Goal: Use online tool/utility: Use online tool/utility

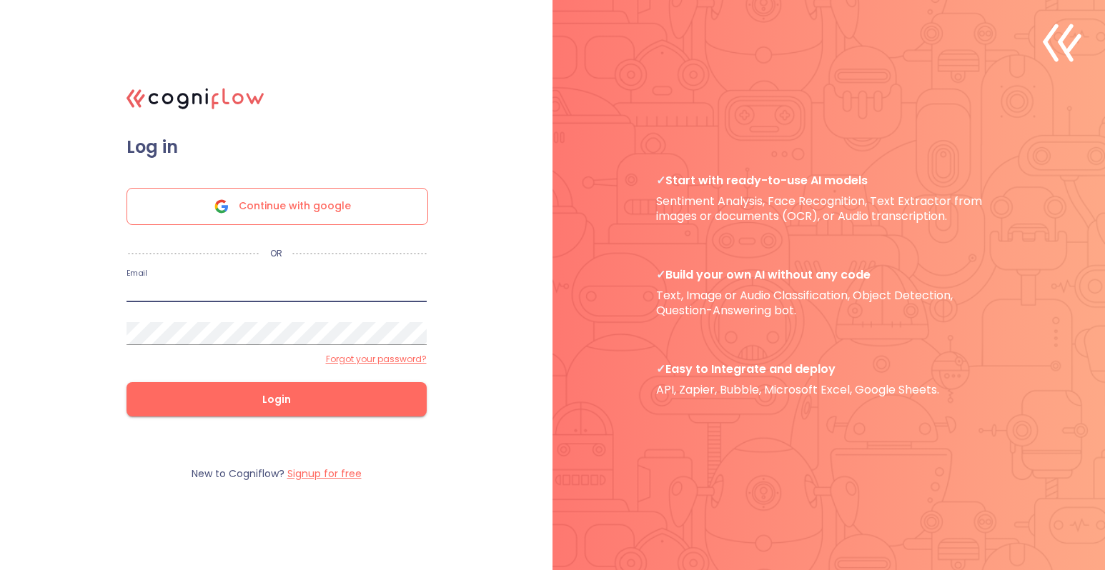
click at [279, 299] on input "email" at bounding box center [276, 290] width 300 height 23
type input "[PERSON_NAME][EMAIL_ADDRESS][DOMAIN_NAME]"
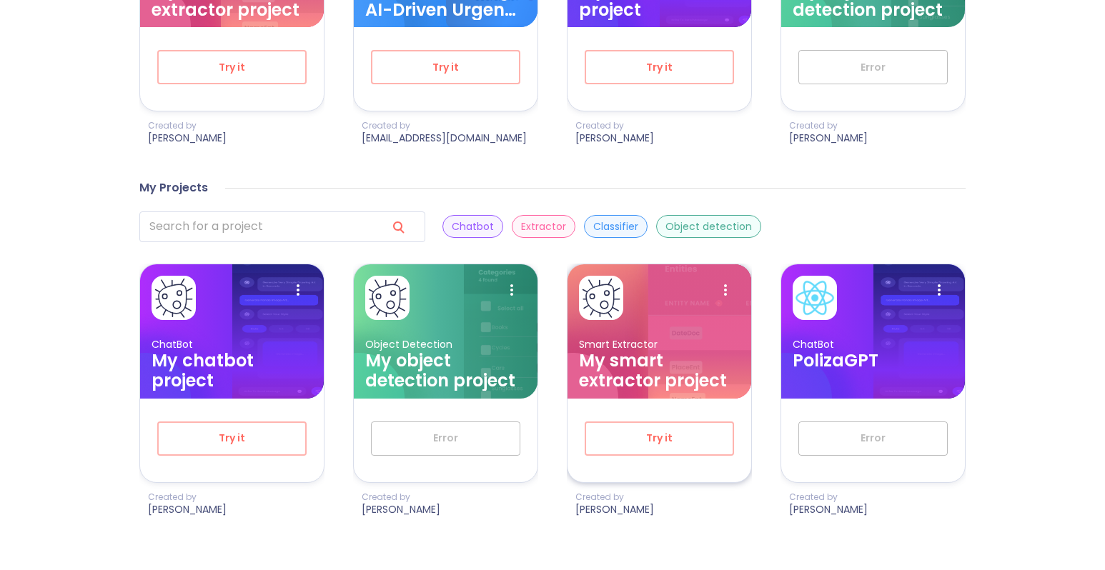
scroll to position [664, 0]
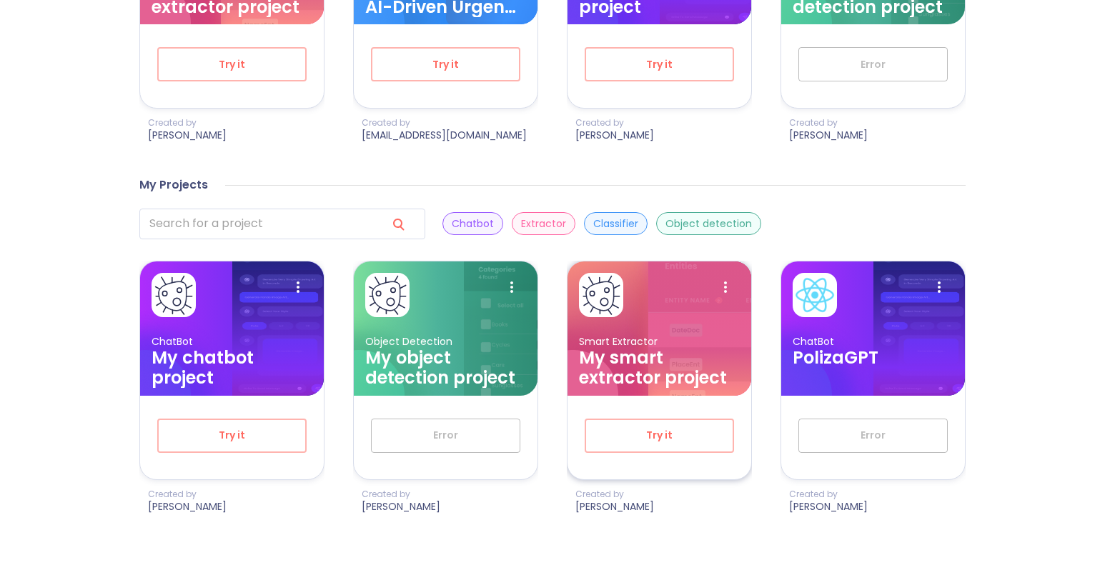
click at [650, 370] on h3 "My smart extractor project" at bounding box center [659, 368] width 161 height 40
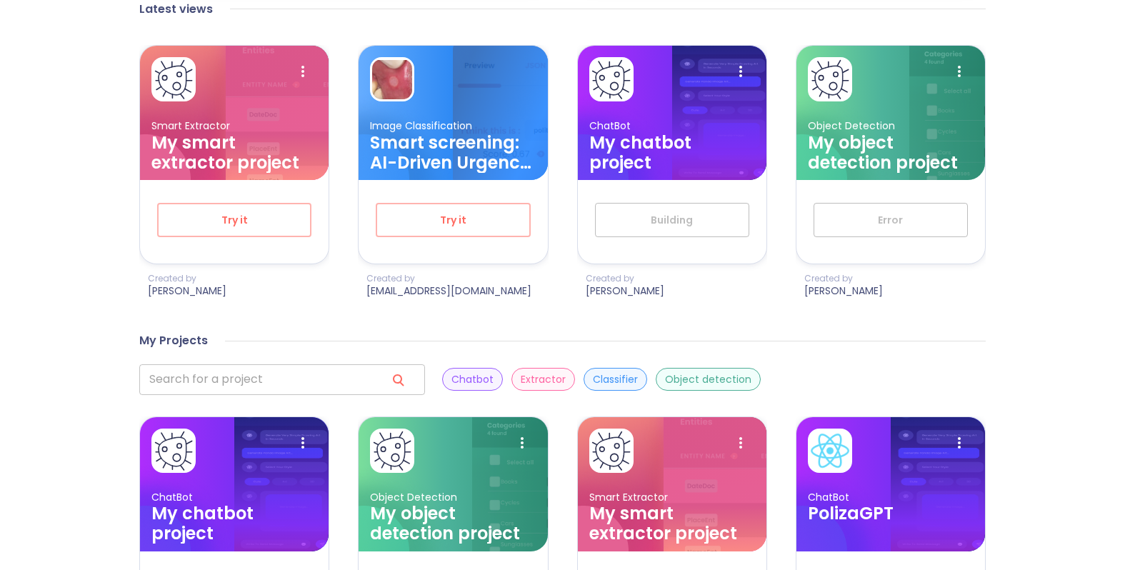
scroll to position [664, 0]
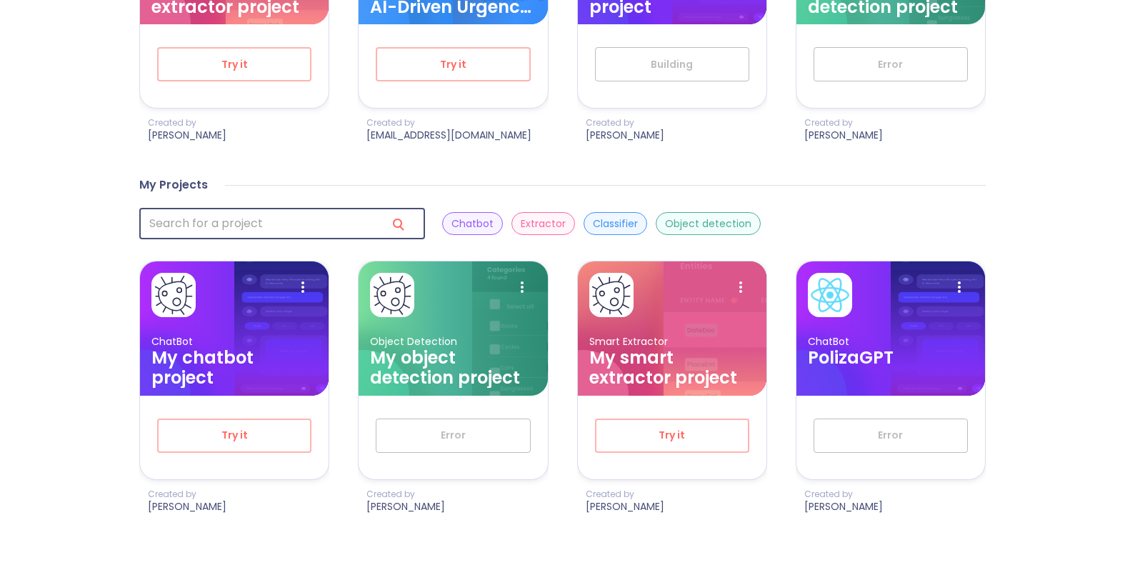
click at [219, 233] on input "search" at bounding box center [257, 224] width 236 height 31
click at [521, 224] on p "Extractor" at bounding box center [543, 224] width 45 height 14
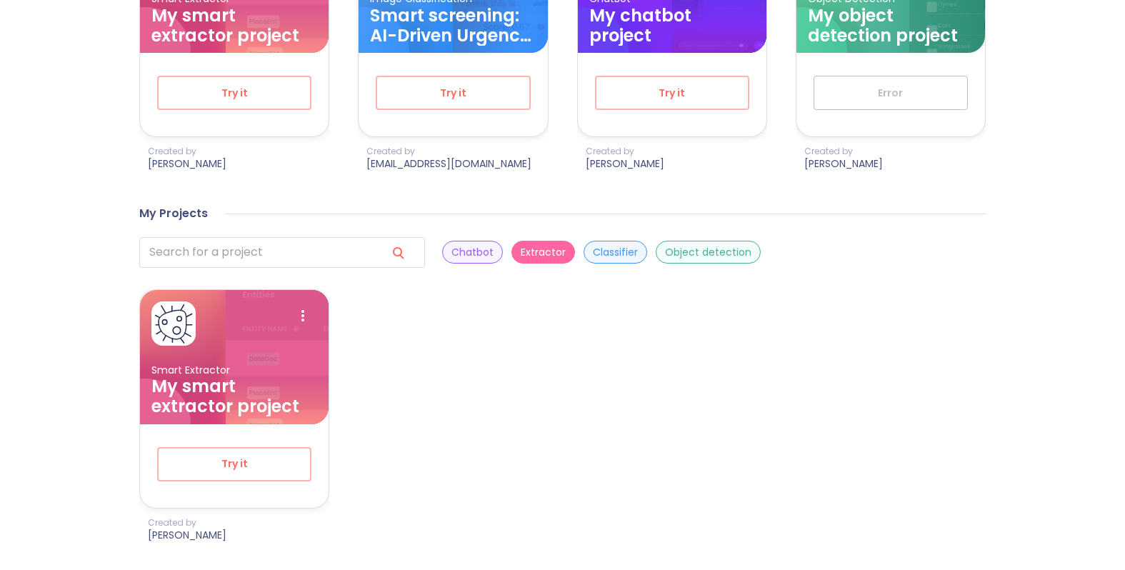
click at [656, 259] on div "Object detection" at bounding box center [708, 252] width 105 height 23
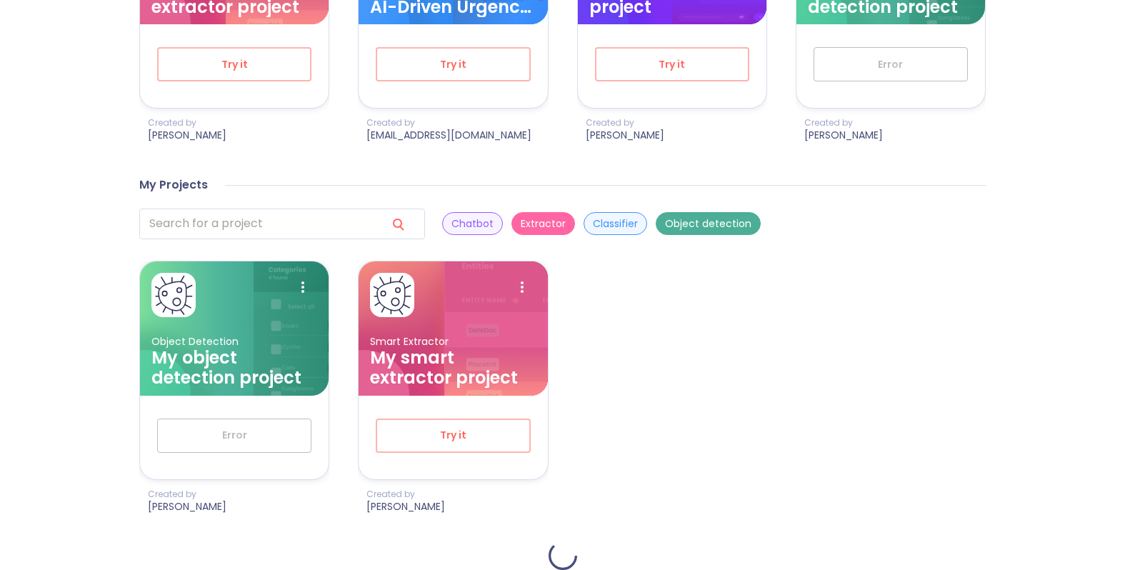
scroll to position [635, 0]
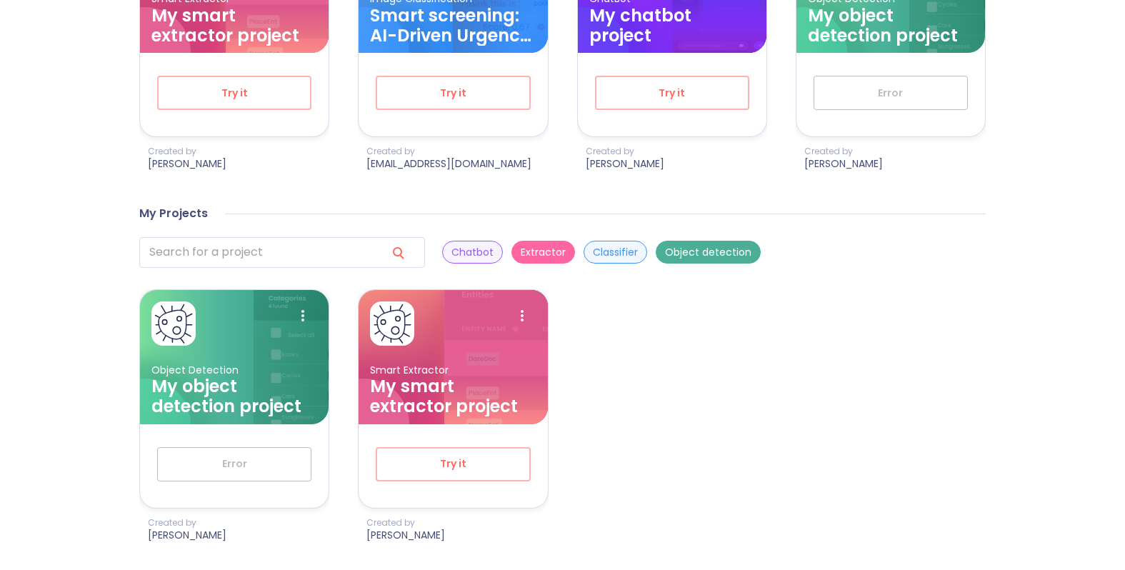
drag, startPoint x: 476, startPoint y: 239, endPoint x: 498, endPoint y: 253, distance: 26.0
click at [478, 243] on div "Chatbot Extractor Classifier Object detection" at bounding box center [601, 252] width 319 height 31
click at [593, 253] on p "Classifier" at bounding box center [615, 253] width 45 height 14
click at [400, 367] on p "Smart Extractor" at bounding box center [453, 371] width 166 height 14
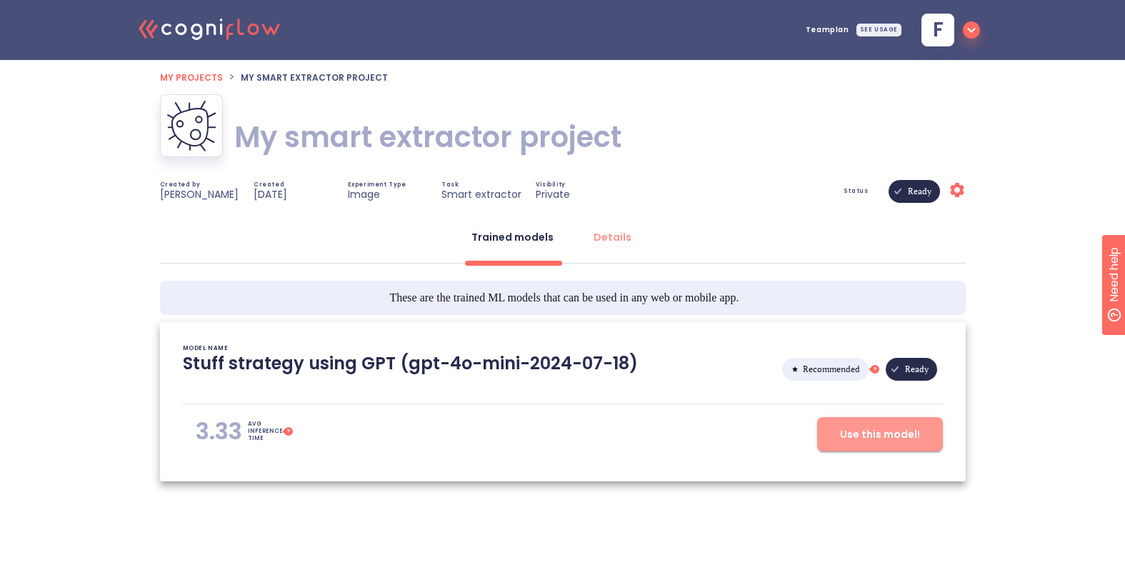
click at [863, 429] on span "Use this model!" at bounding box center [880, 435] width 80 height 18
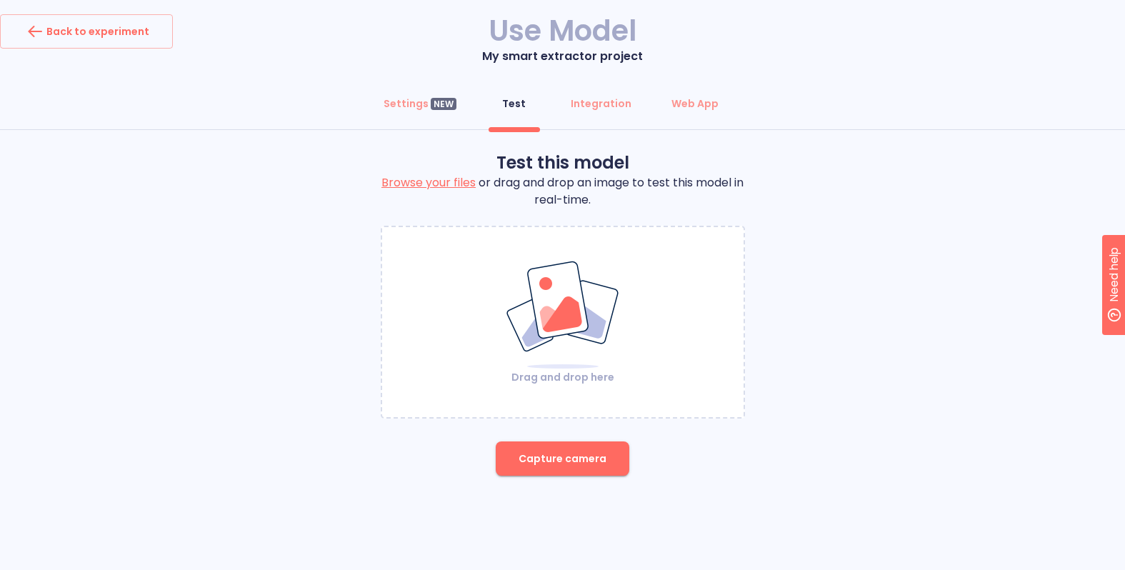
click at [543, 338] on img at bounding box center [563, 315] width 116 height 110
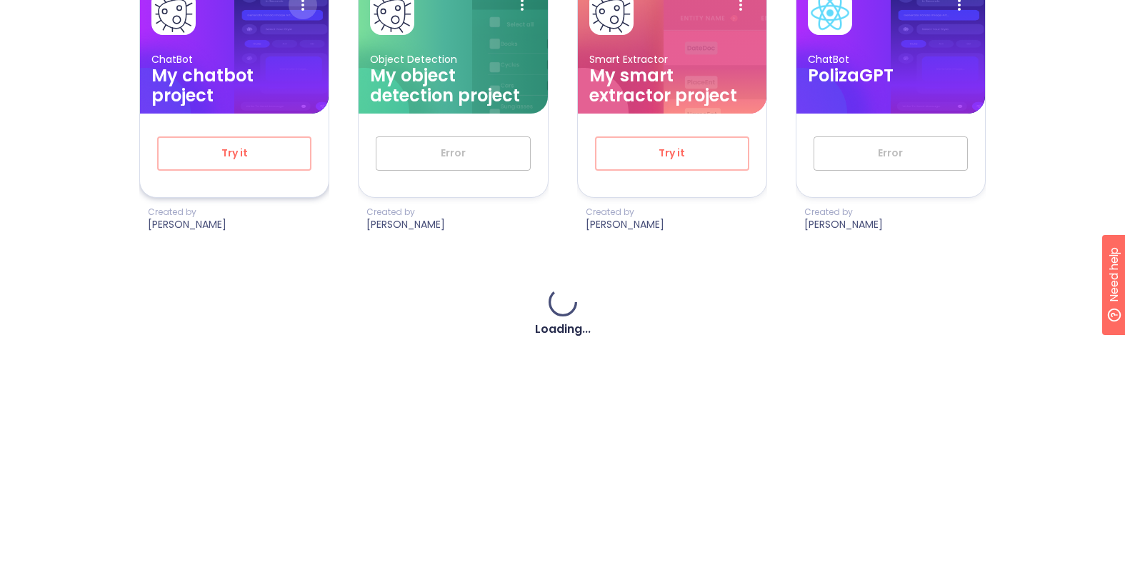
scroll to position [664, 0]
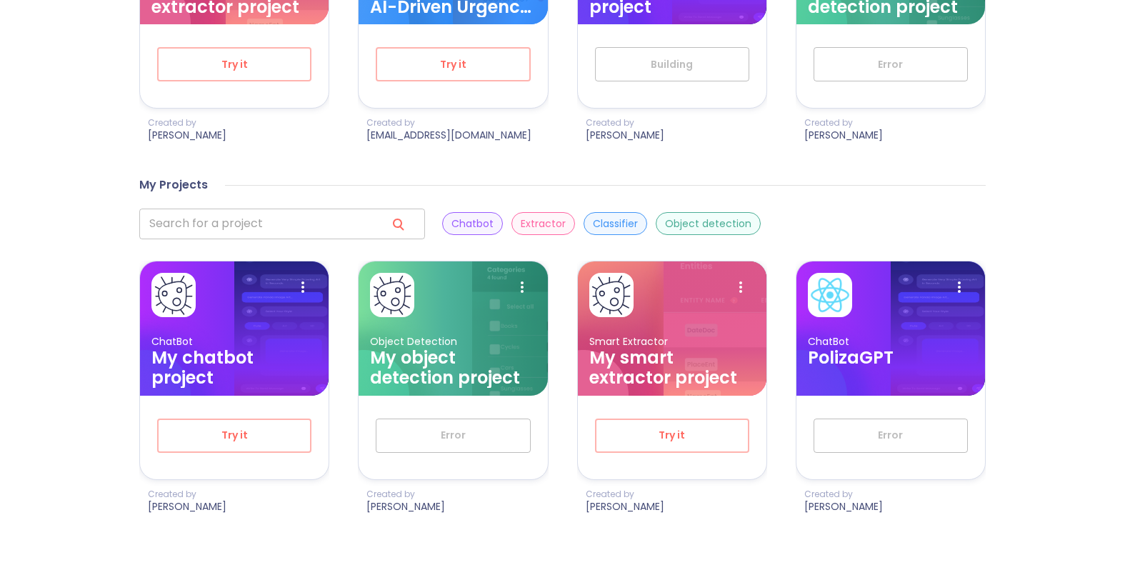
click at [211, 224] on input "search" at bounding box center [257, 224] width 236 height 31
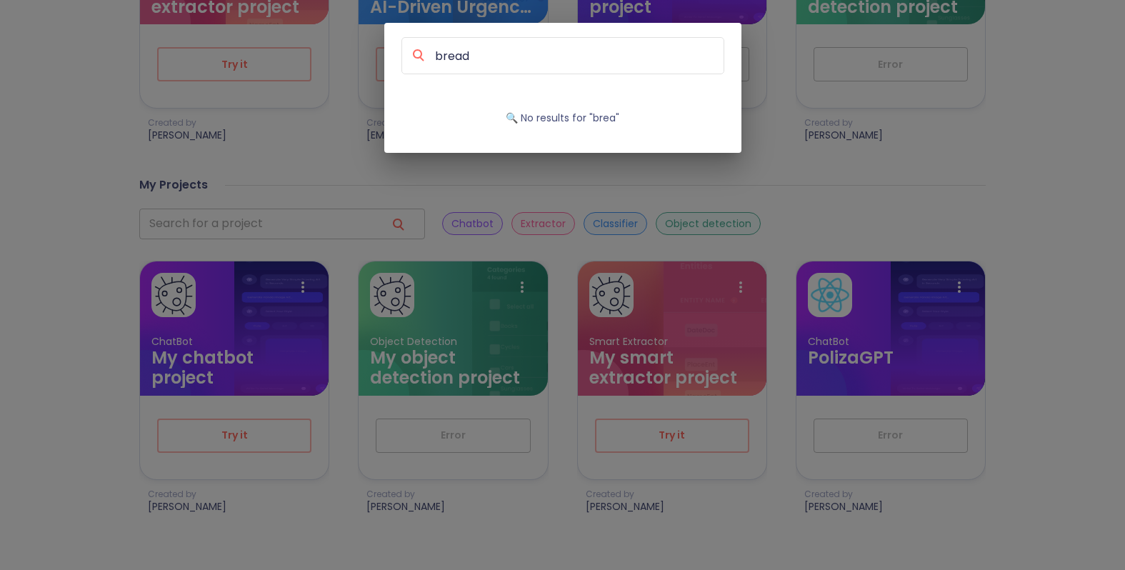
type input "bread"
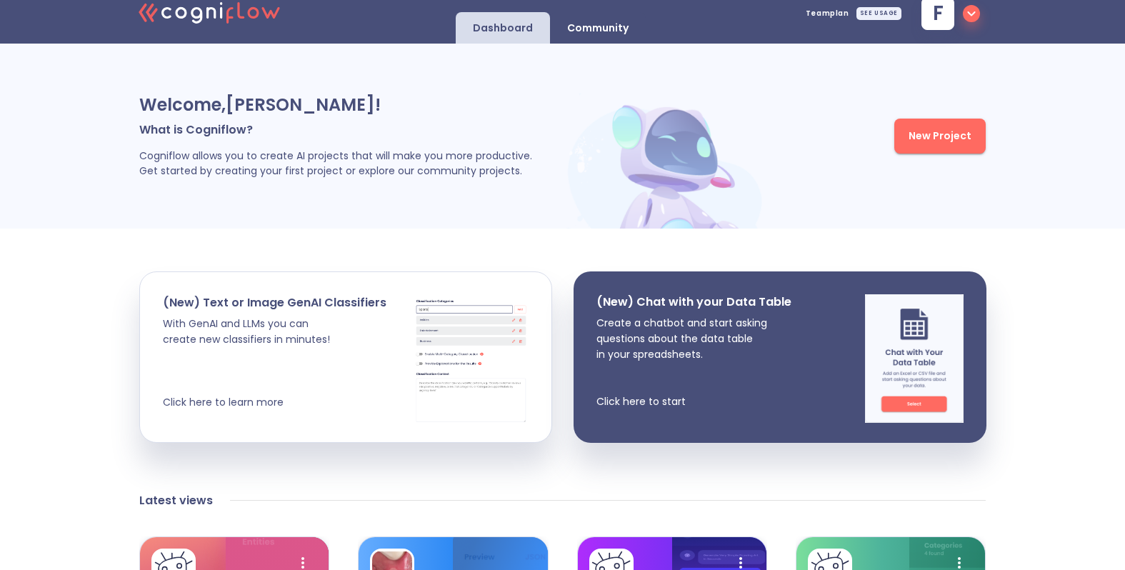
scroll to position [0, 0]
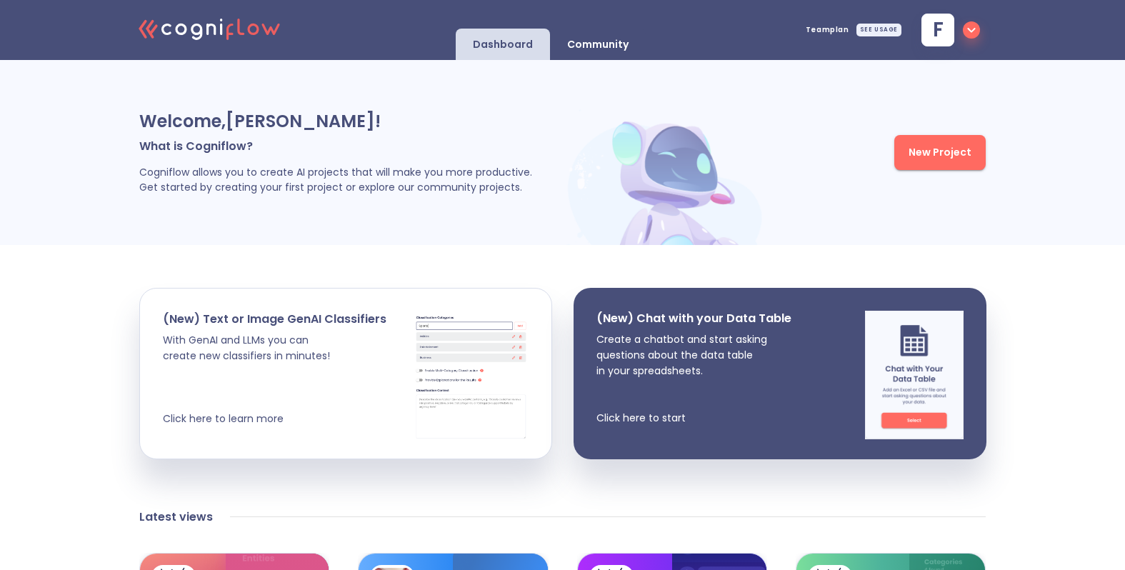
click at [623, 62] on div "Welcome, [PERSON_NAME] ! What is Cogniflow? Cogniflow allows you to create AI p…" at bounding box center [562, 152] width 1125 height 185
click at [615, 54] on div "Community" at bounding box center [598, 44] width 96 height 31
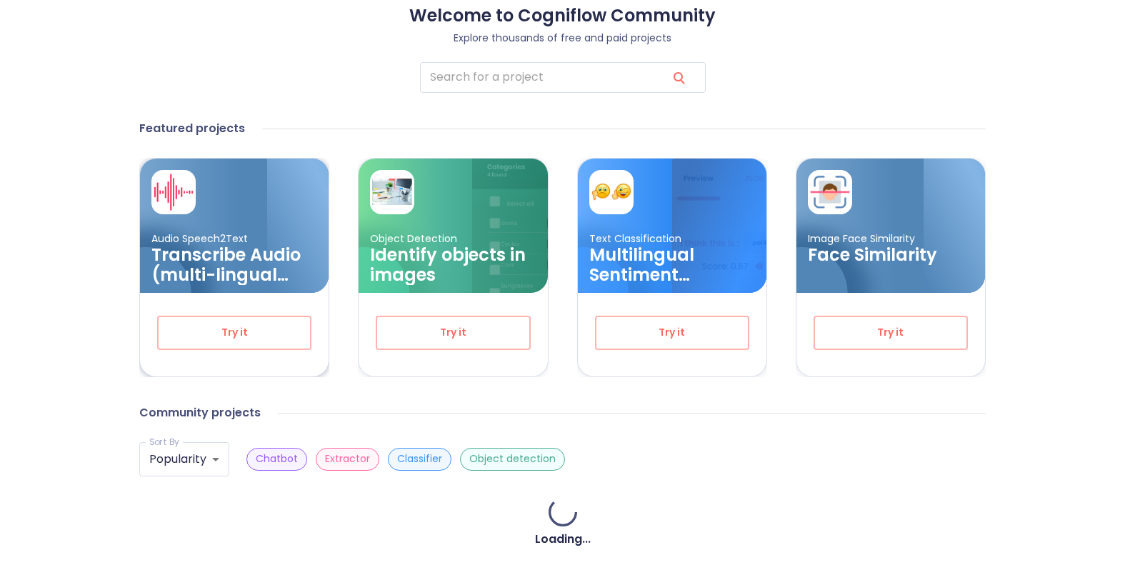
scroll to position [104, 0]
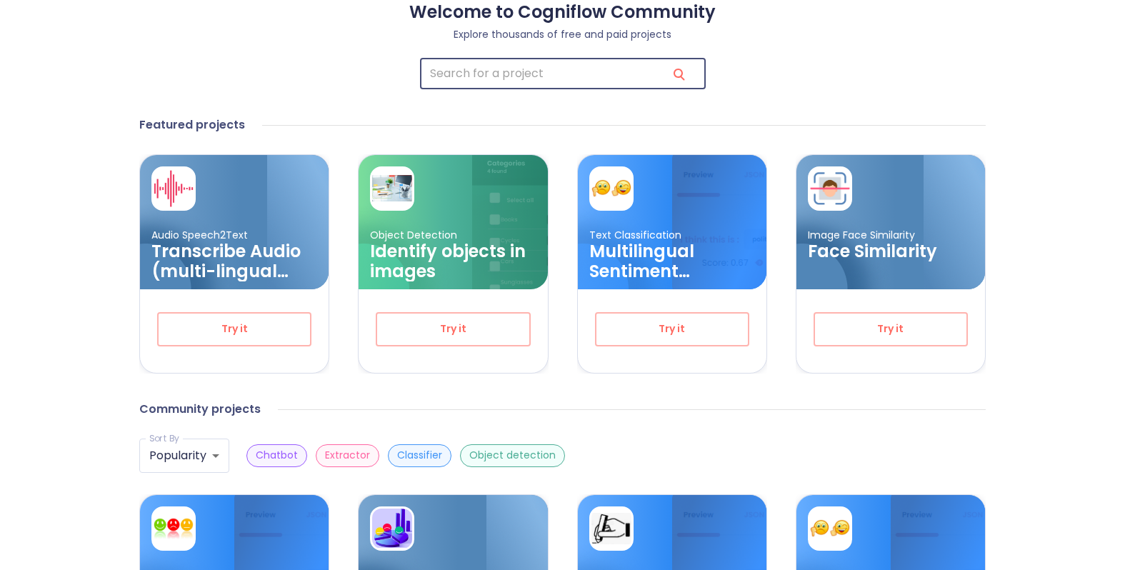
click at [527, 71] on input "search" at bounding box center [538, 74] width 236 height 31
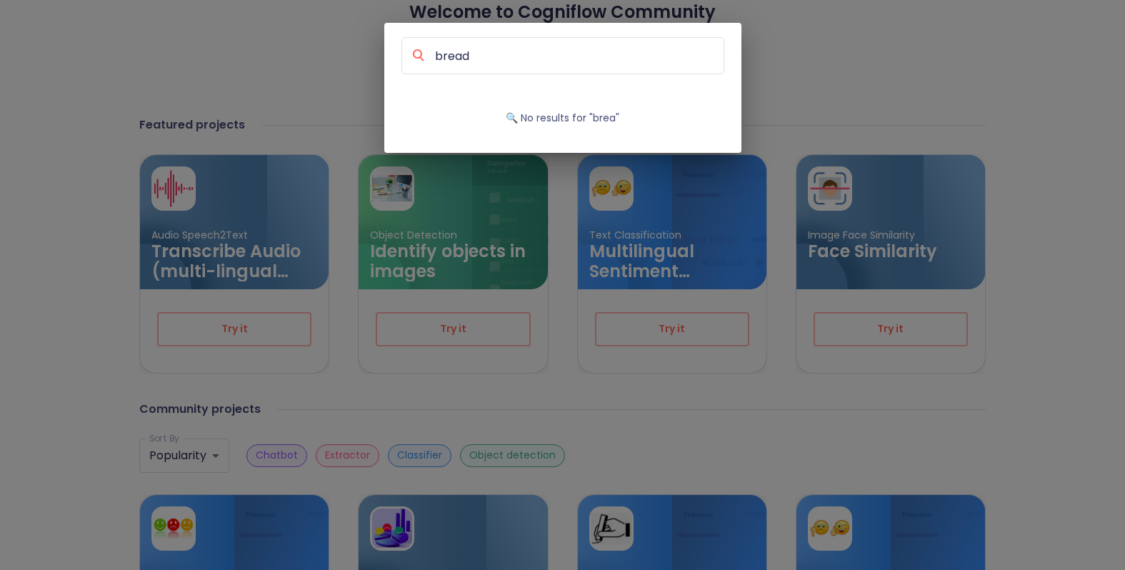
type input "bread"
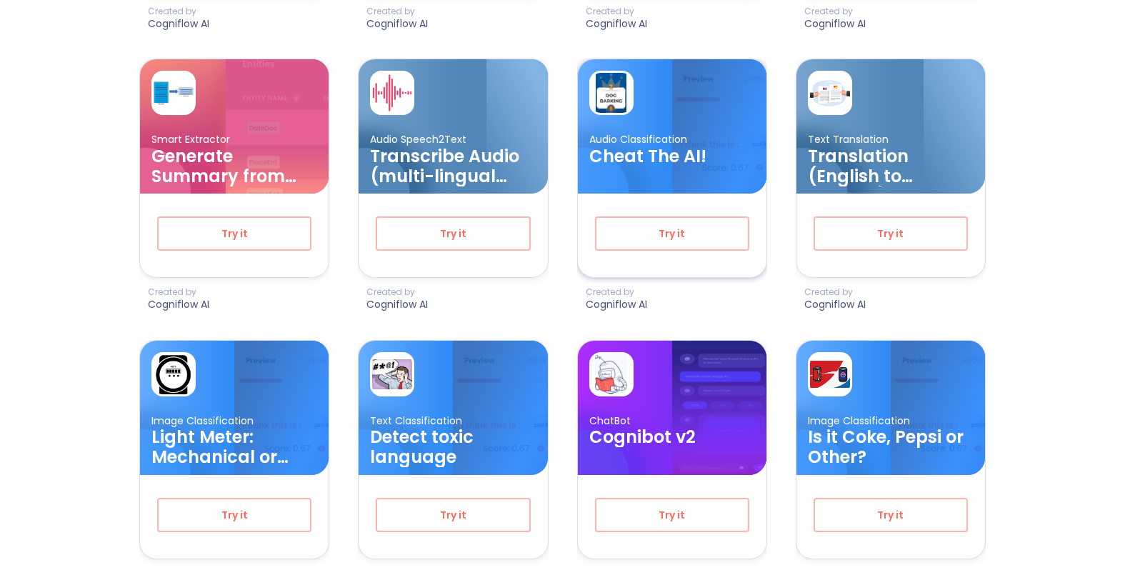
scroll to position [0, 0]
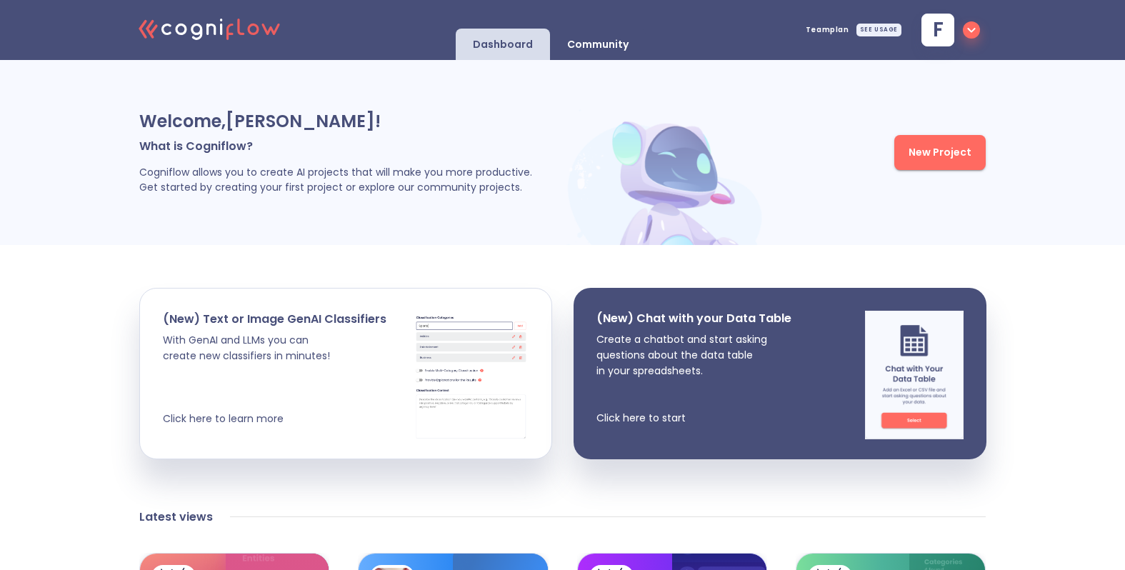
drag, startPoint x: 636, startPoint y: 24, endPoint x: 613, endPoint y: 38, distance: 27.0
click at [636, 24] on div "Dashboard Community" at bounding box center [551, 37] width 190 height 46
click at [613, 38] on p "Community" at bounding box center [597, 45] width 61 height 14
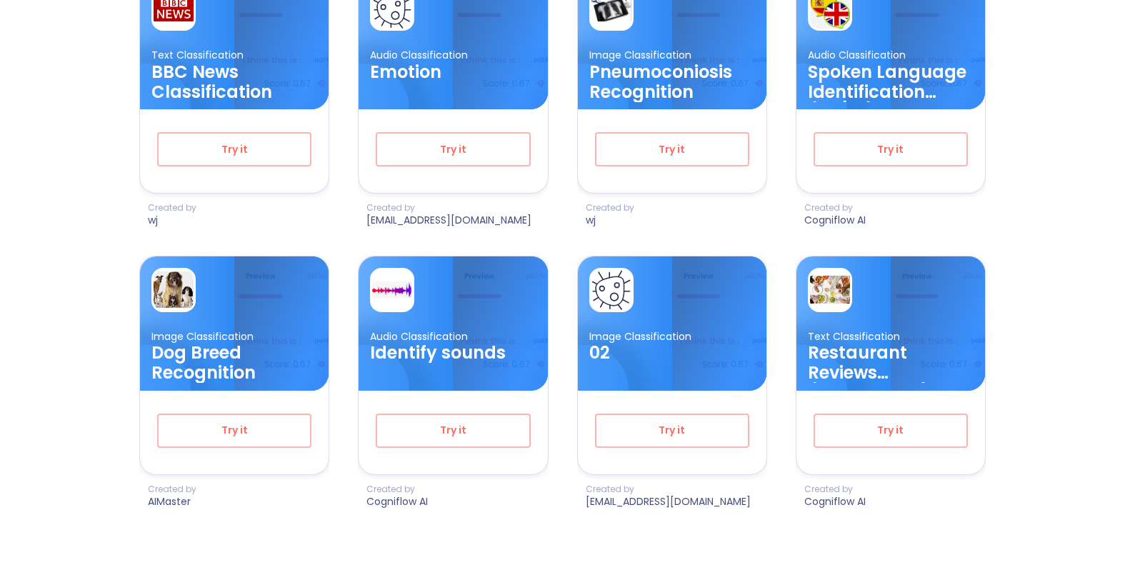
scroll to position [2982, 0]
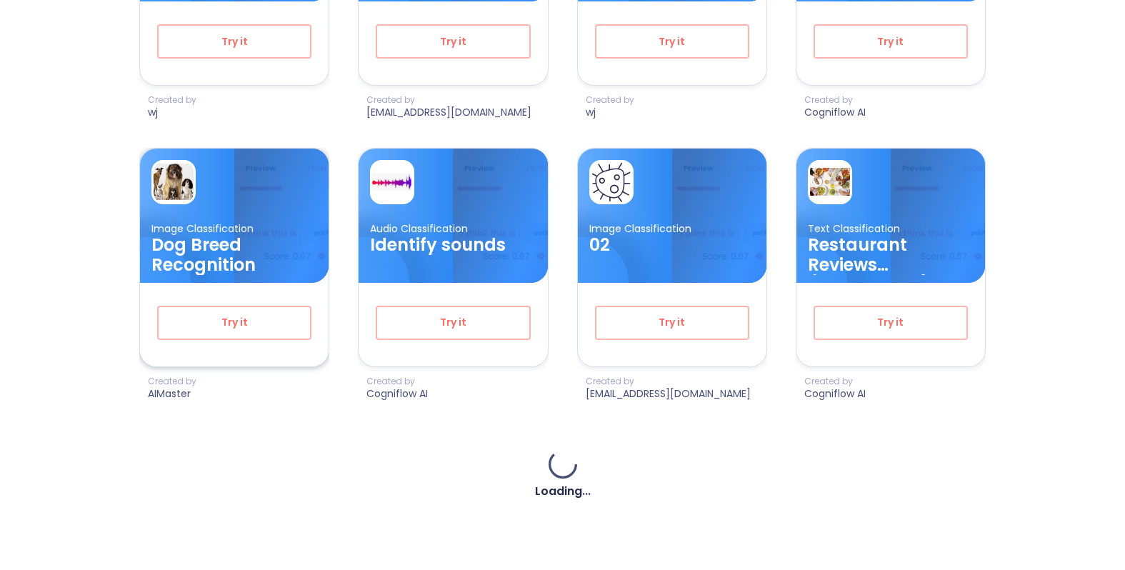
click at [234, 252] on h3 "Dog Breed Recognition" at bounding box center [234, 255] width 166 height 40
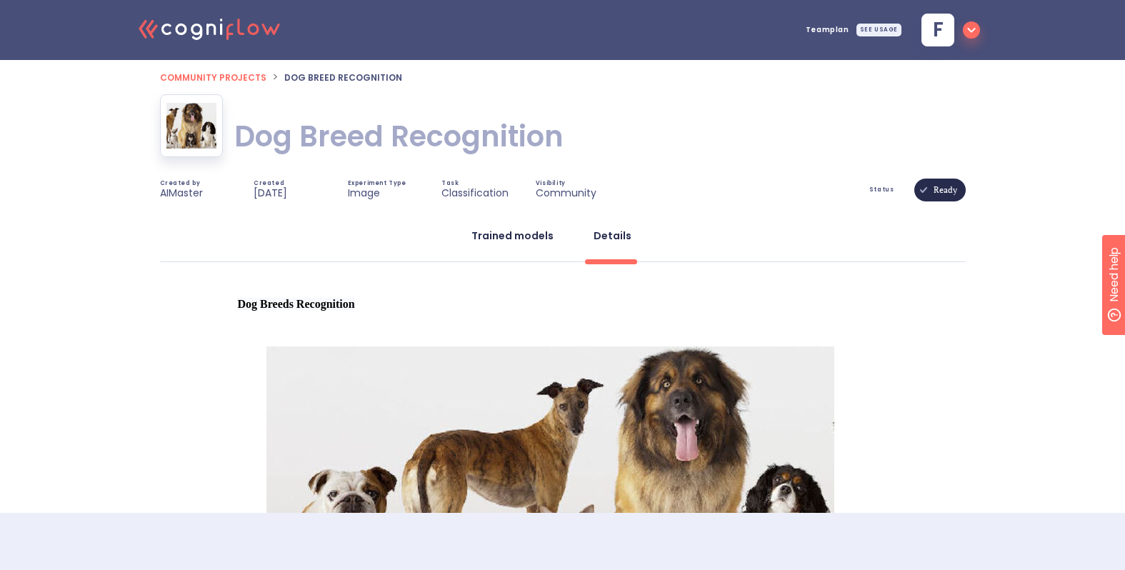
click at [519, 225] on button "Trained models" at bounding box center [512, 236] width 99 height 34
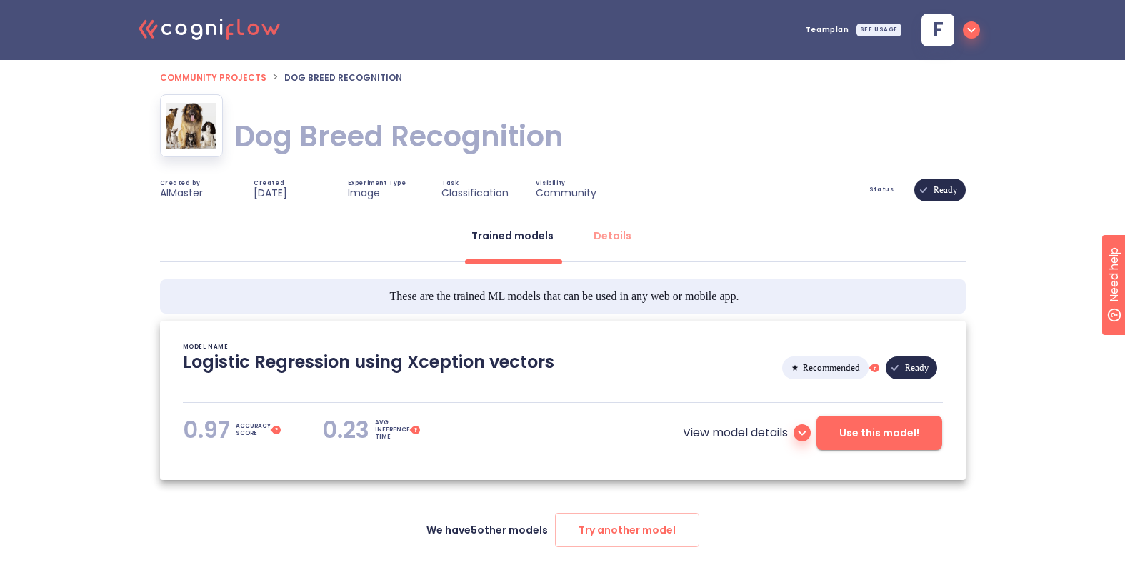
scroll to position [46, 0]
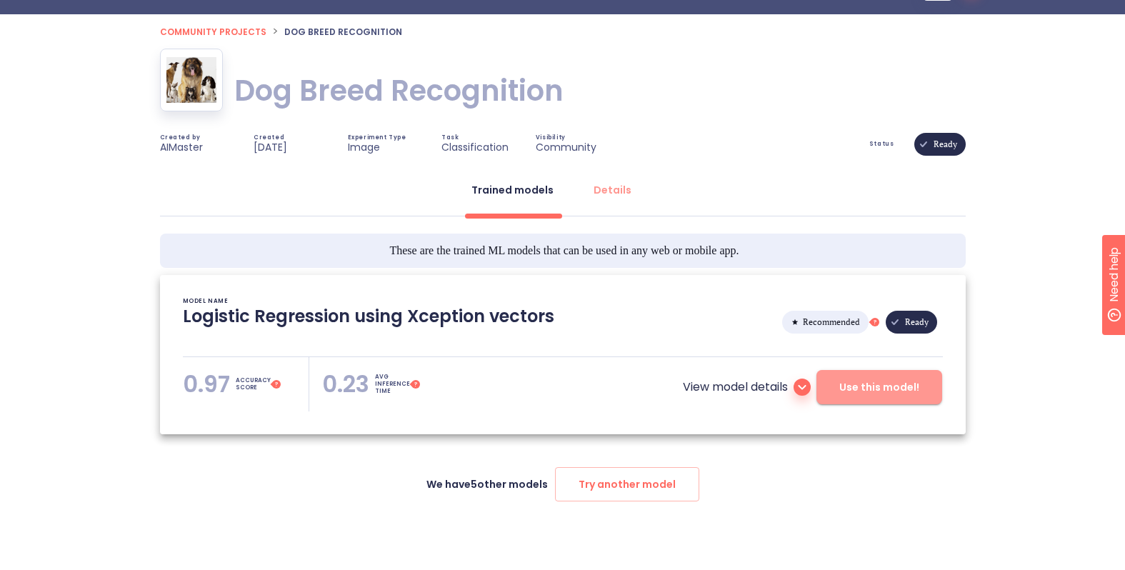
click at [894, 393] on span "Use this model!" at bounding box center [880, 388] width 80 height 18
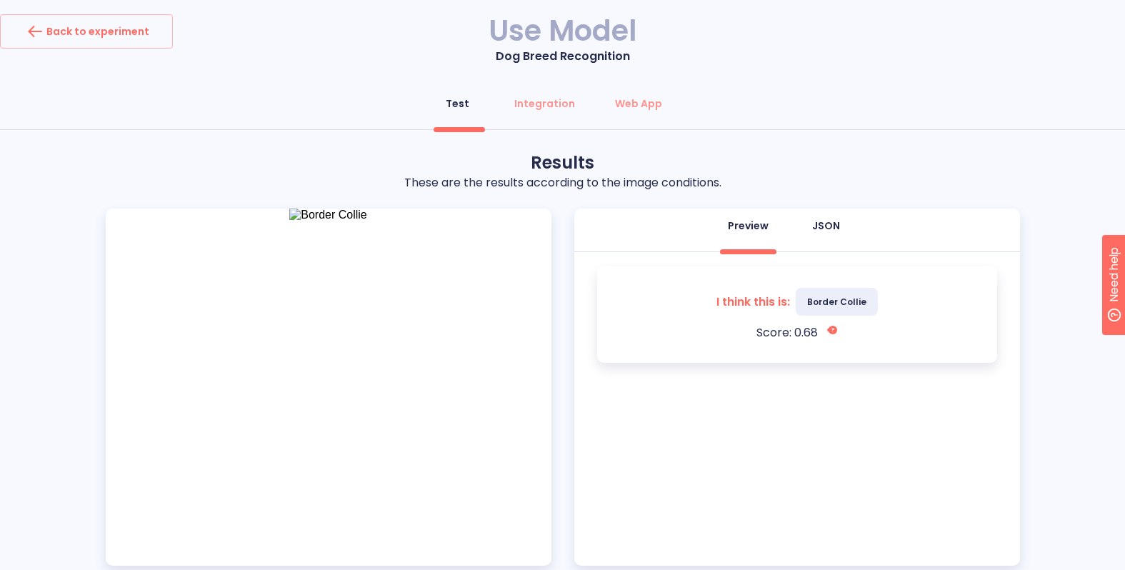
click at [812, 243] on button "JSON" at bounding box center [825, 226] width 51 height 34
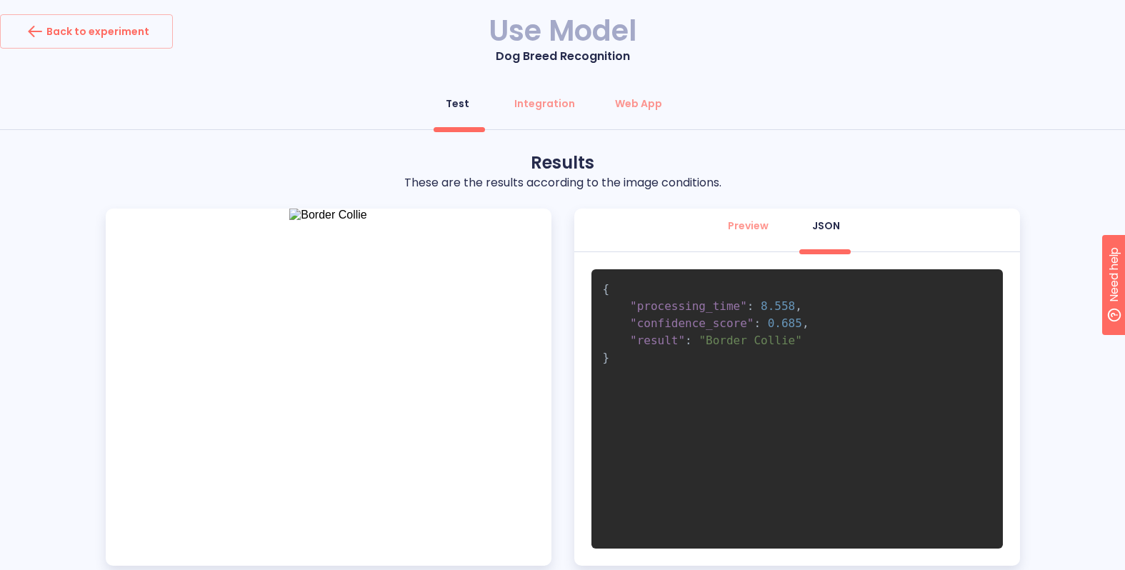
click at [113, 148] on div "Test Integration Web App Test this model Browse your files or drag and drop an …" at bounding box center [562, 360] width 1125 height 548
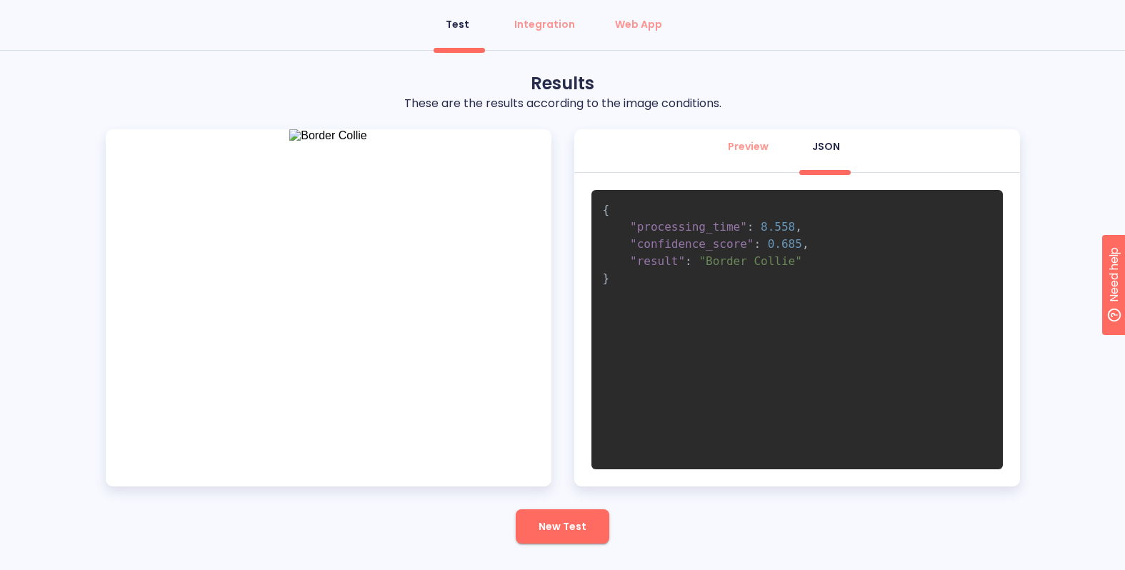
scroll to position [81, 0]
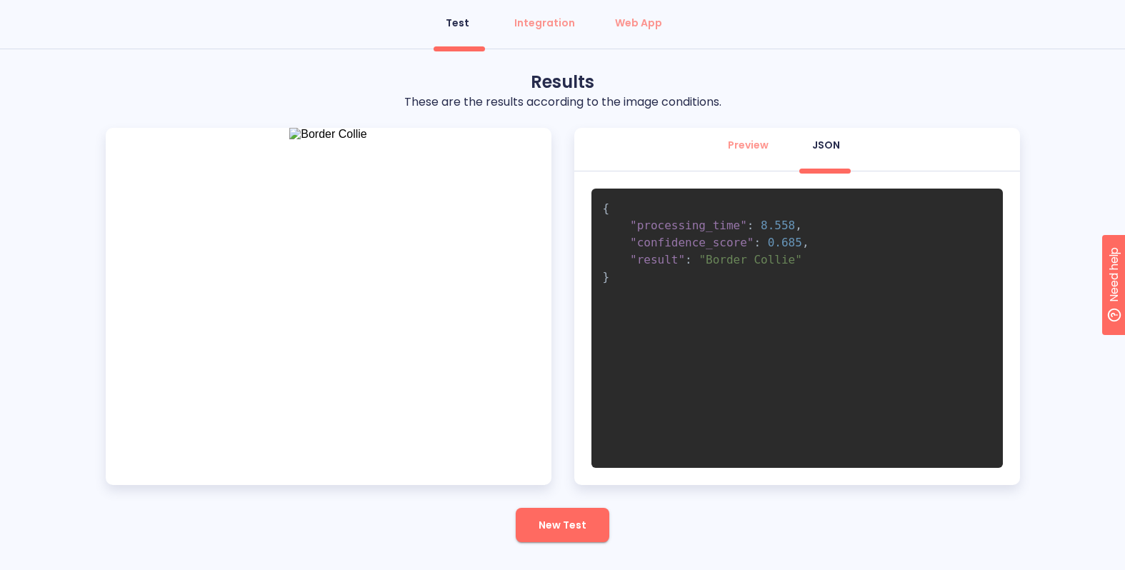
drag, startPoint x: 760, startPoint y: 258, endPoint x: 784, endPoint y: 262, distance: 24.7
click at [760, 258] on span ""Border Collie"" at bounding box center [751, 260] width 104 height 14
drag, startPoint x: 798, startPoint y: 259, endPoint x: 414, endPoint y: 285, distance: 385.3
click at [705, 262] on span ""Border Collie"" at bounding box center [751, 260] width 104 height 14
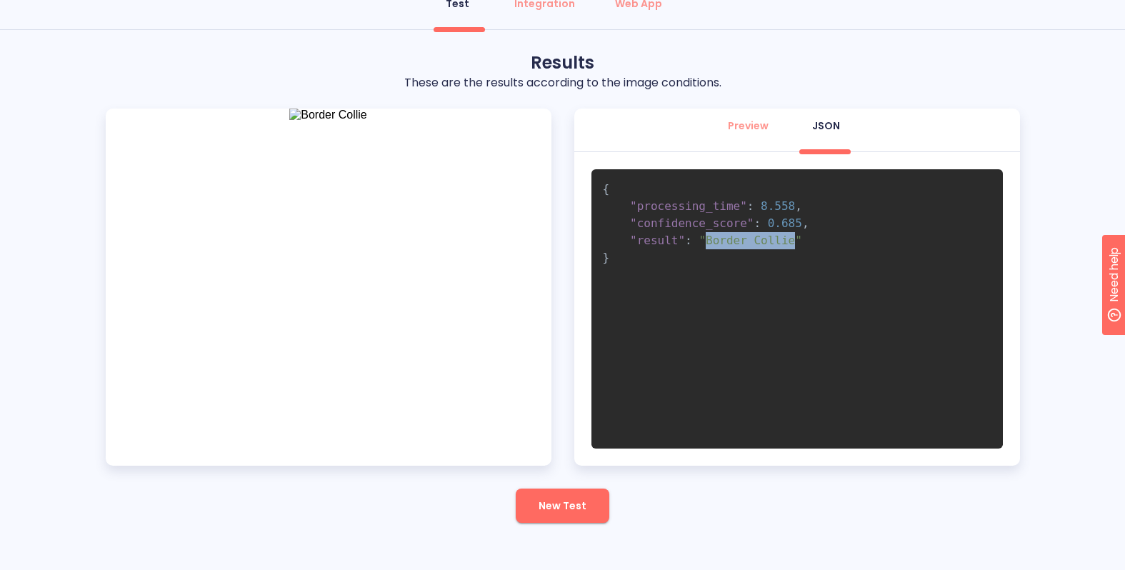
click at [794, 232] on pre "{ "processing_time" : 8.558 , "confidence_score" : 0.685 , "result" : "Border C…" at bounding box center [798, 308] width 412 height 279
click at [800, 224] on span "0.685" at bounding box center [785, 224] width 34 height 14
drag, startPoint x: 803, startPoint y: 224, endPoint x: 765, endPoint y: 230, distance: 38.4
click at [768, 224] on span ""confidence_score" : 0.685 ," at bounding box center [706, 224] width 207 height 14
click at [752, 254] on pre "{ "processing_time" : 8.558 , "confidence_score" : 0.685 , "result" : "Border C…" at bounding box center [798, 308] width 412 height 279
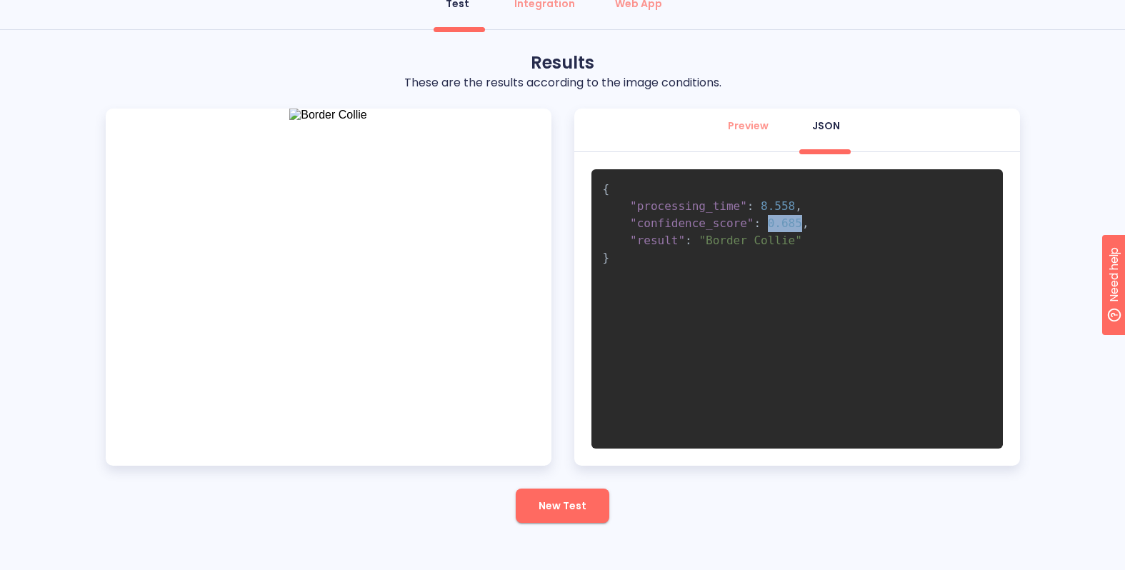
drag, startPoint x: 800, startPoint y: 226, endPoint x: 769, endPoint y: 225, distance: 31.4
click at [769, 225] on span "0.685" at bounding box center [785, 224] width 34 height 14
click at [756, 314] on pre "{ "processing_time" : 8.558 , "confidence_score" : 0.685 , "result" : "Border C…" at bounding box center [798, 308] width 412 height 279
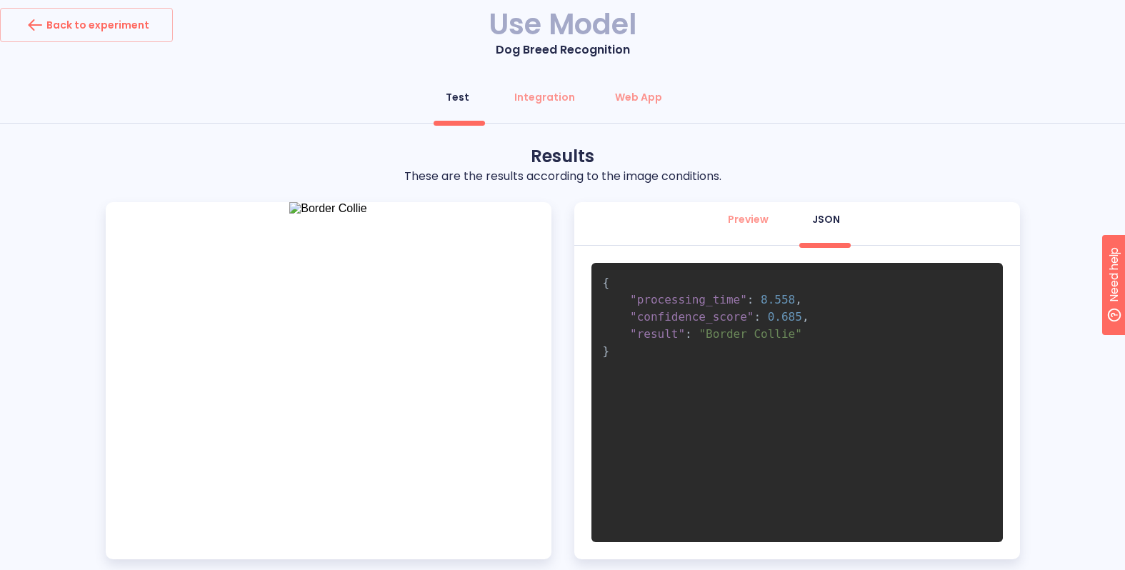
scroll to position [0, 0]
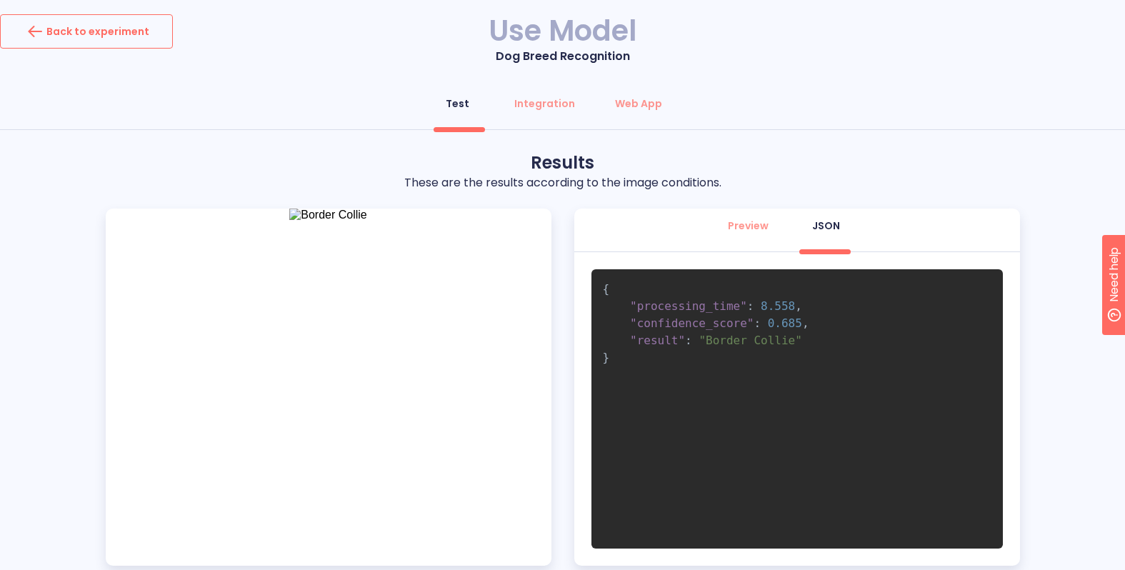
click at [79, 36] on div "Back to experiment" at bounding box center [87, 31] width 126 height 23
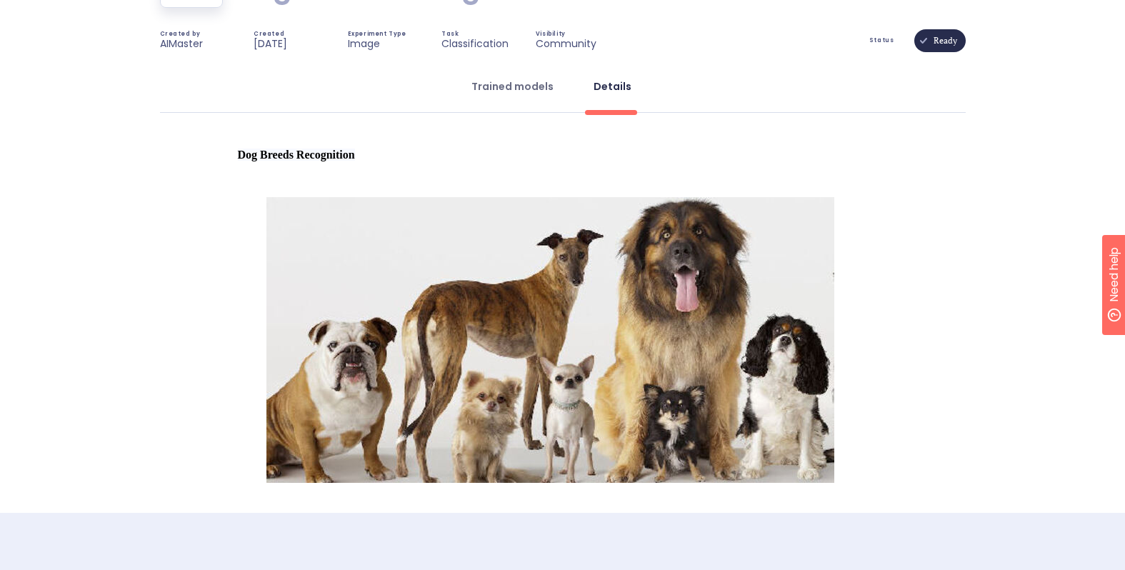
click at [542, 89] on div "Trained models" at bounding box center [513, 86] width 82 height 14
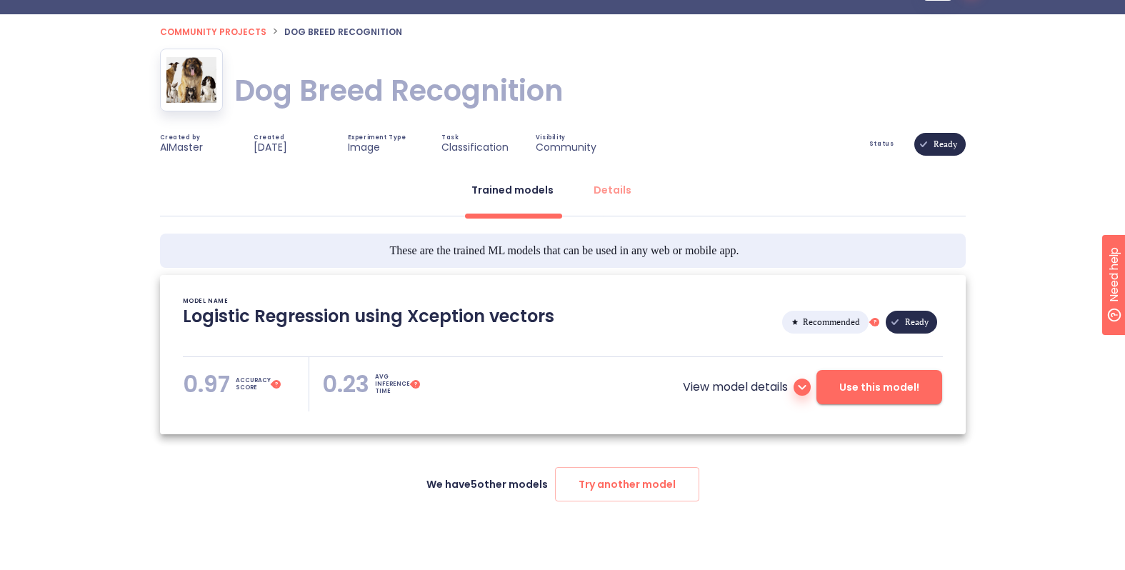
scroll to position [46, 0]
click at [615, 174] on button "Details" at bounding box center [612, 190] width 55 height 34
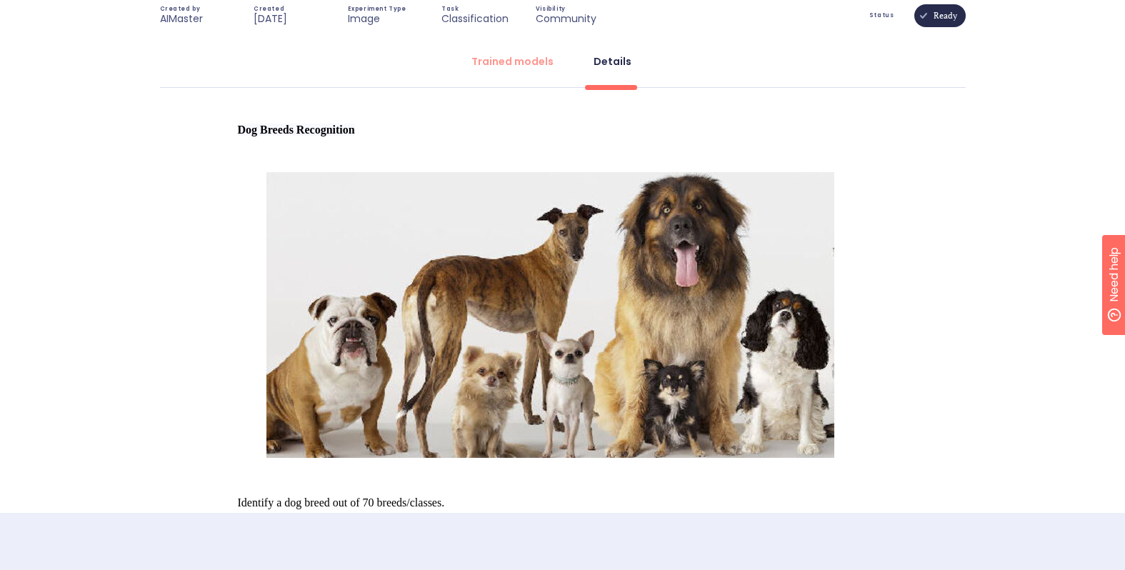
scroll to position [72, 0]
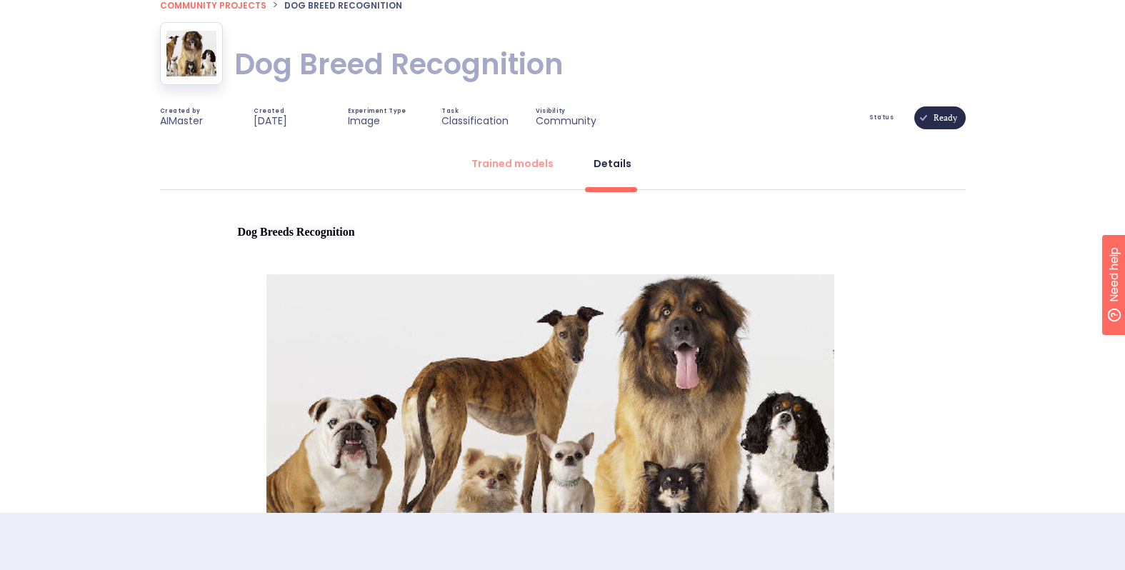
click at [501, 184] on div "Trained models Details" at bounding box center [563, 167] width 806 height 43
click at [502, 171] on button "Trained models" at bounding box center [512, 163] width 99 height 34
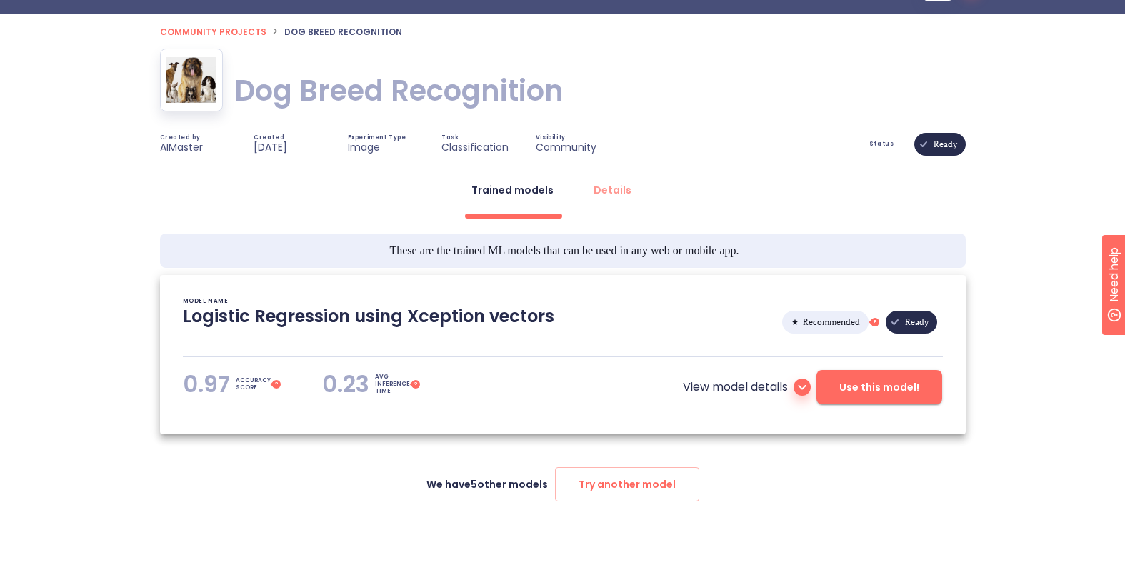
scroll to position [46, 0]
click at [852, 400] on button "Use this model!" at bounding box center [880, 387] width 126 height 34
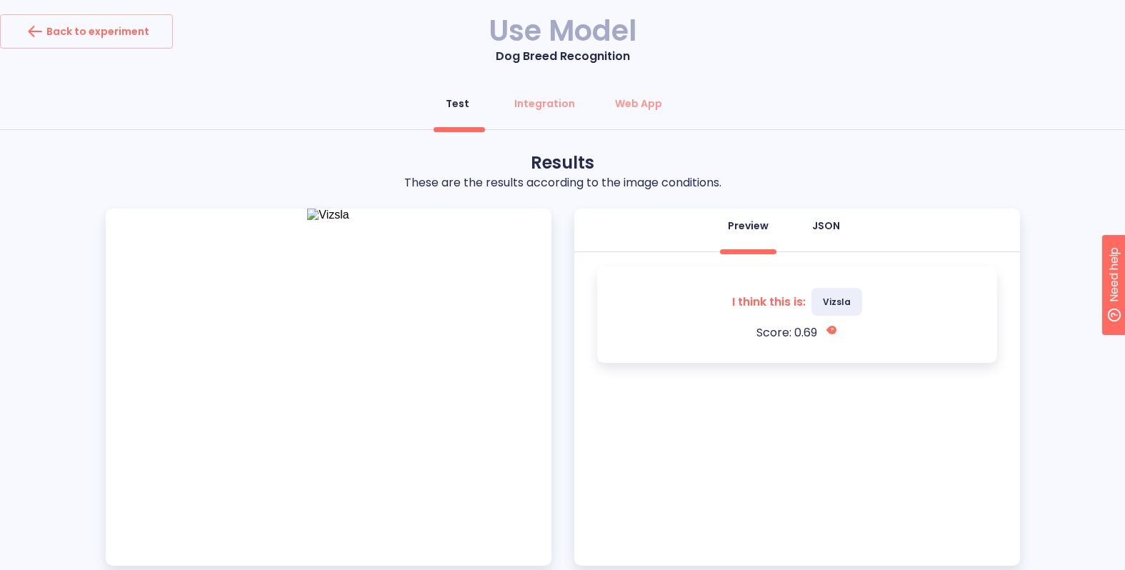
click at [828, 227] on div "JSON" at bounding box center [826, 226] width 28 height 14
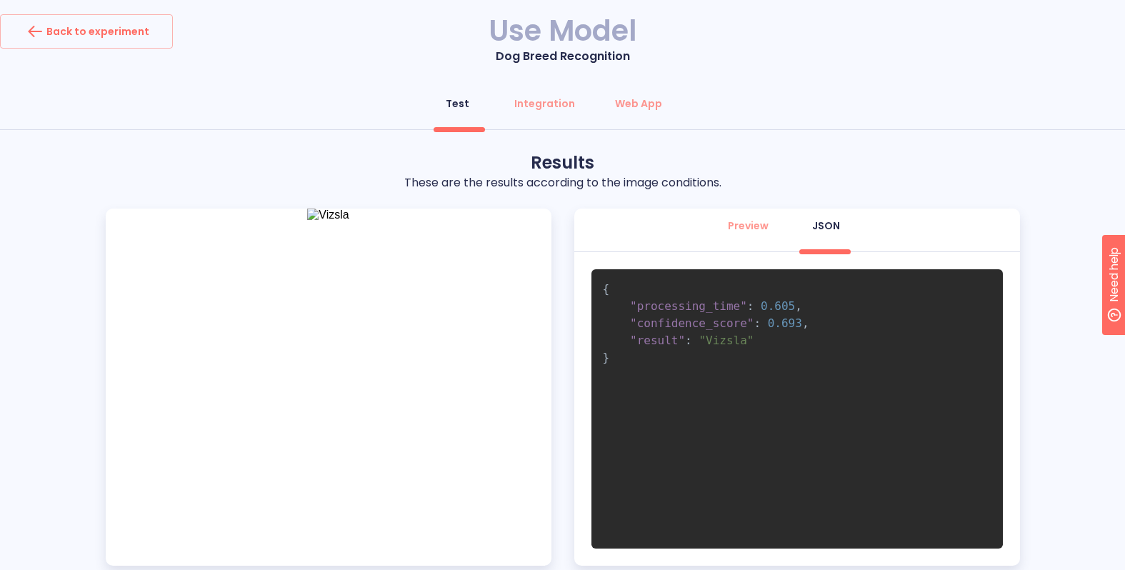
click at [728, 341] on span ""Vizsla"" at bounding box center [726, 341] width 55 height 14
drag, startPoint x: 728, startPoint y: 341, endPoint x: 707, endPoint y: 442, distance: 103.0
click at [728, 341] on span ""Vizsla"" at bounding box center [726, 341] width 55 height 14
drag, startPoint x: 705, startPoint y: 459, endPoint x: 712, endPoint y: 447, distance: 13.5
click at [706, 458] on pre "{ "processing_time" : 0.605 , "confidence_score" : 0.693 , "result" : "Vizsla" }" at bounding box center [798, 408] width 412 height 279
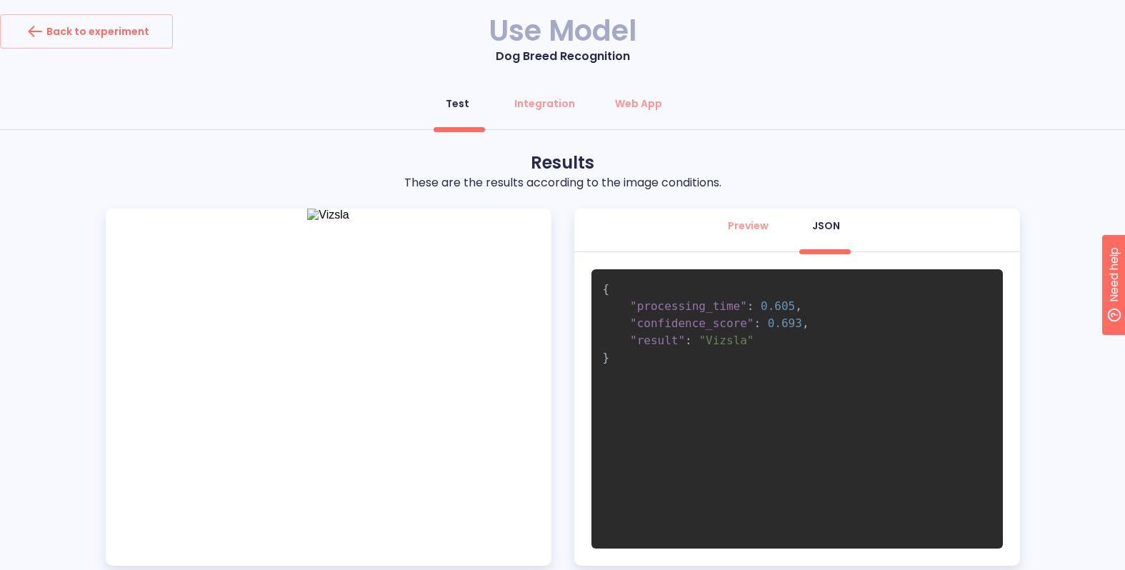
click at [730, 339] on span ""Vizsla"" at bounding box center [726, 341] width 55 height 14
copy span "Vizsla"
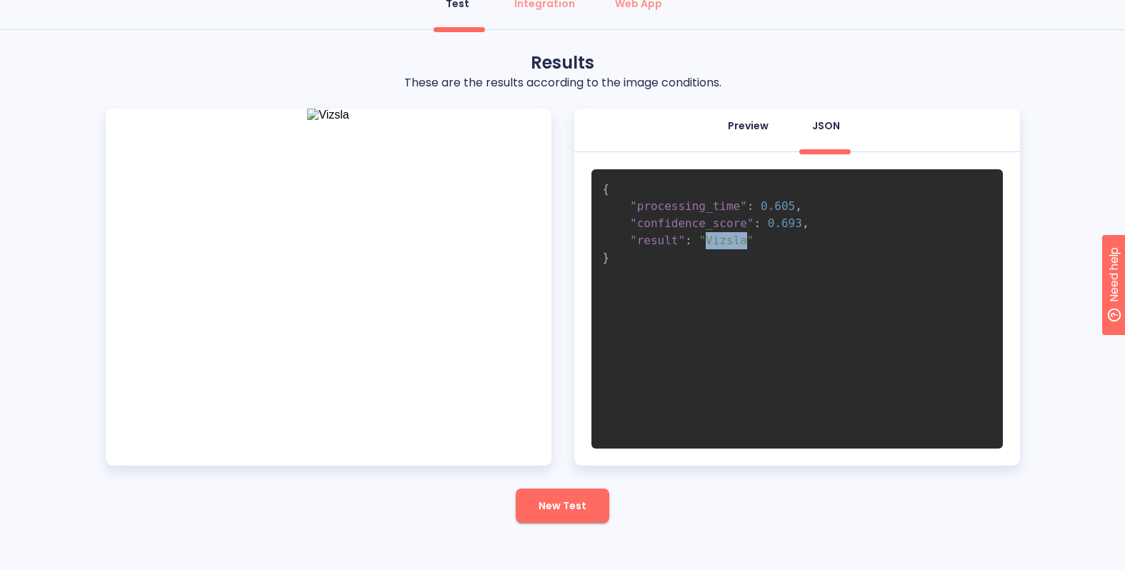
click at [740, 127] on div "Preview" at bounding box center [748, 126] width 41 height 14
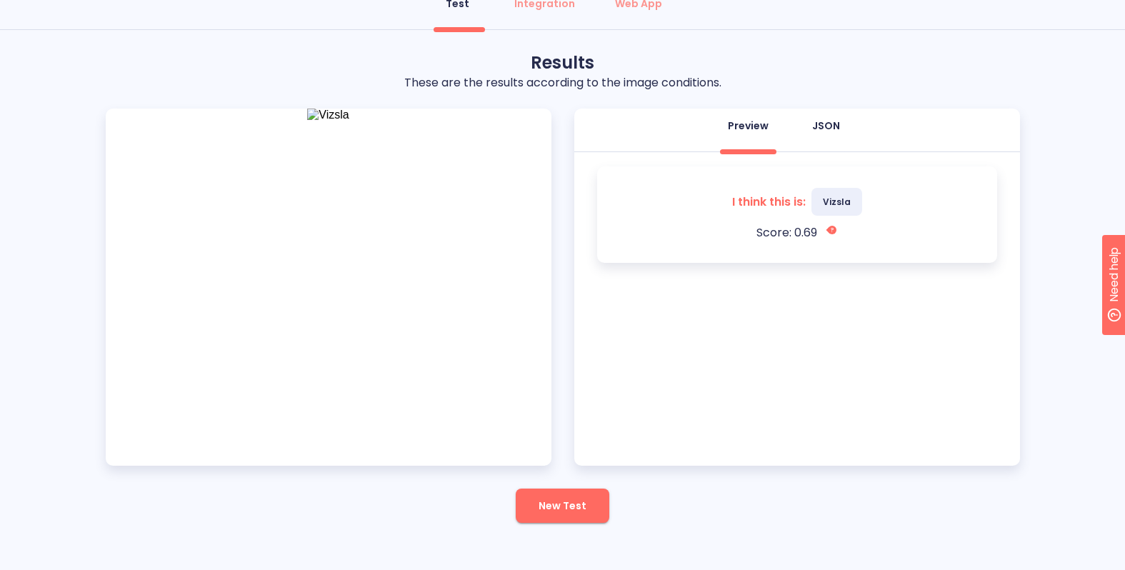
click at [815, 127] on div "JSON" at bounding box center [826, 126] width 28 height 14
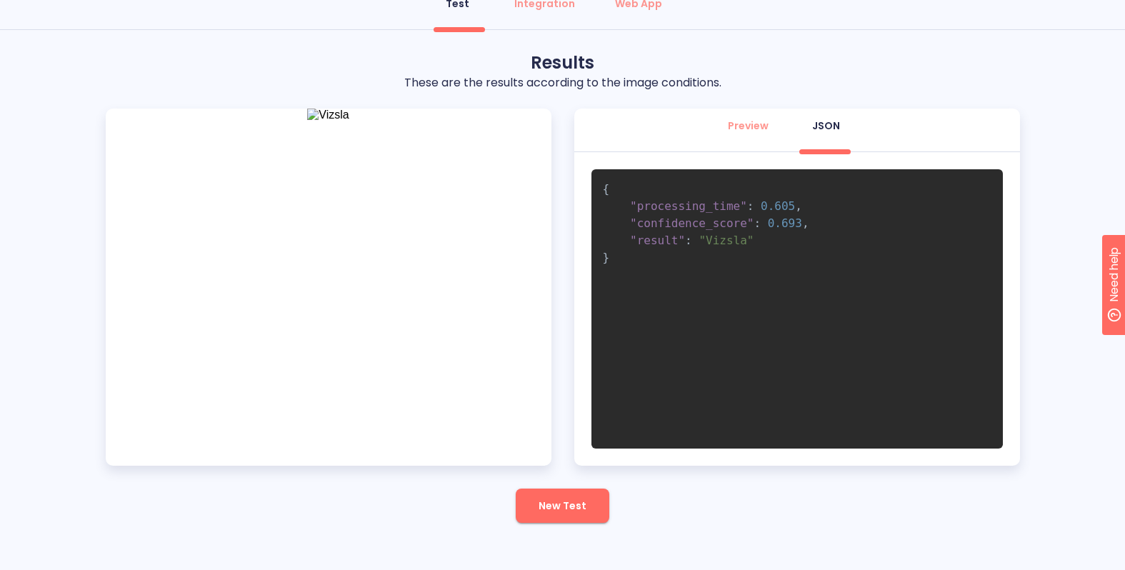
click at [559, 519] on button "New Test" at bounding box center [563, 506] width 94 height 34
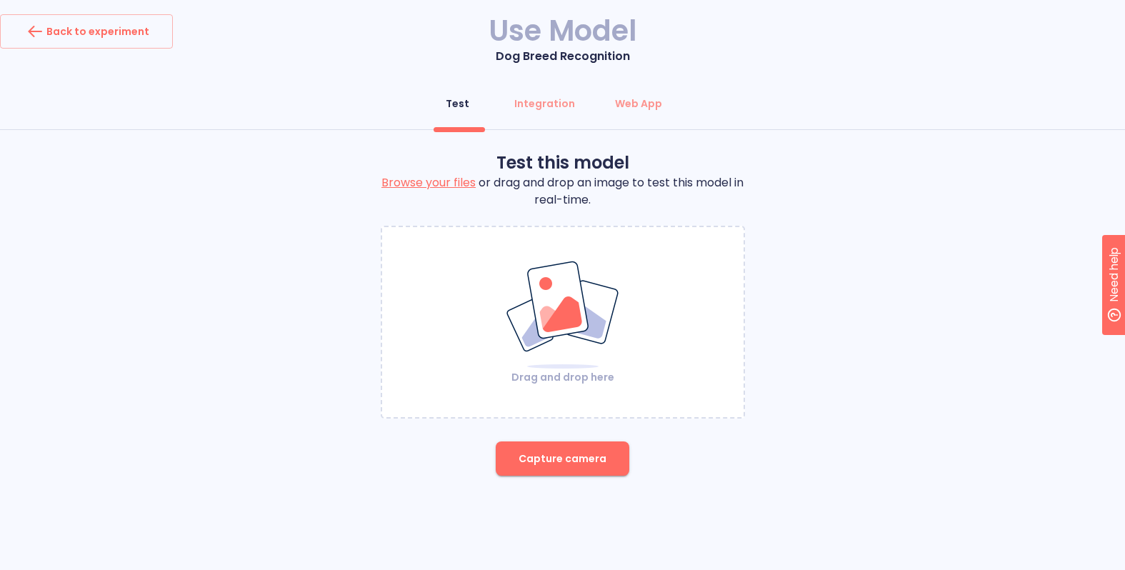
scroll to position [0, 0]
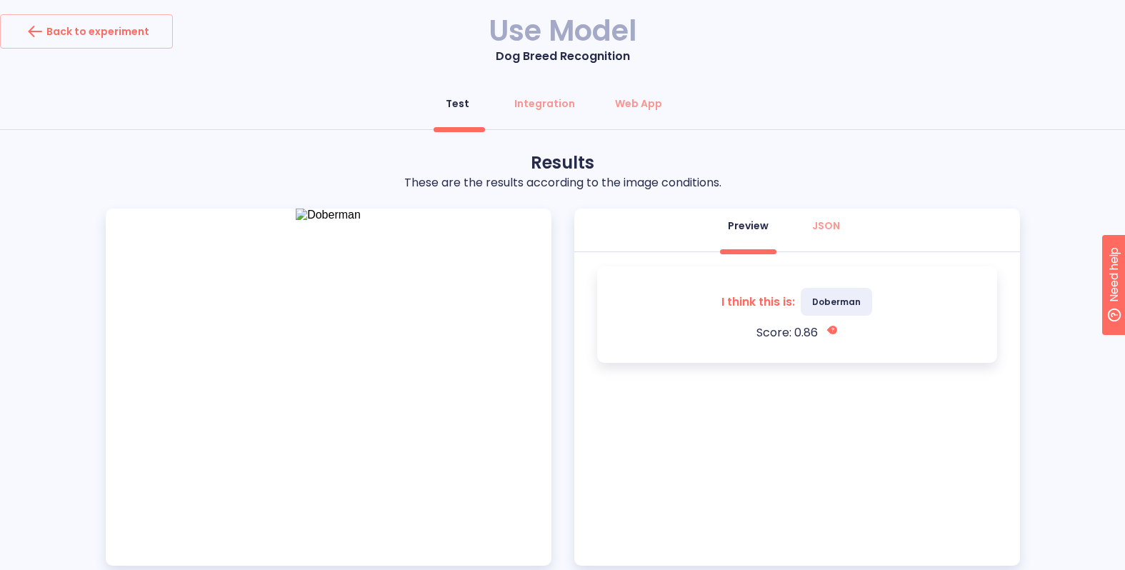
click at [813, 297] on span "Doberman" at bounding box center [836, 302] width 71 height 28
drag, startPoint x: 813, startPoint y: 297, endPoint x: 862, endPoint y: 301, distance: 48.8
click at [862, 301] on span "Doberman" at bounding box center [836, 302] width 71 height 28
click at [838, 236] on button "JSON" at bounding box center [825, 226] width 51 height 34
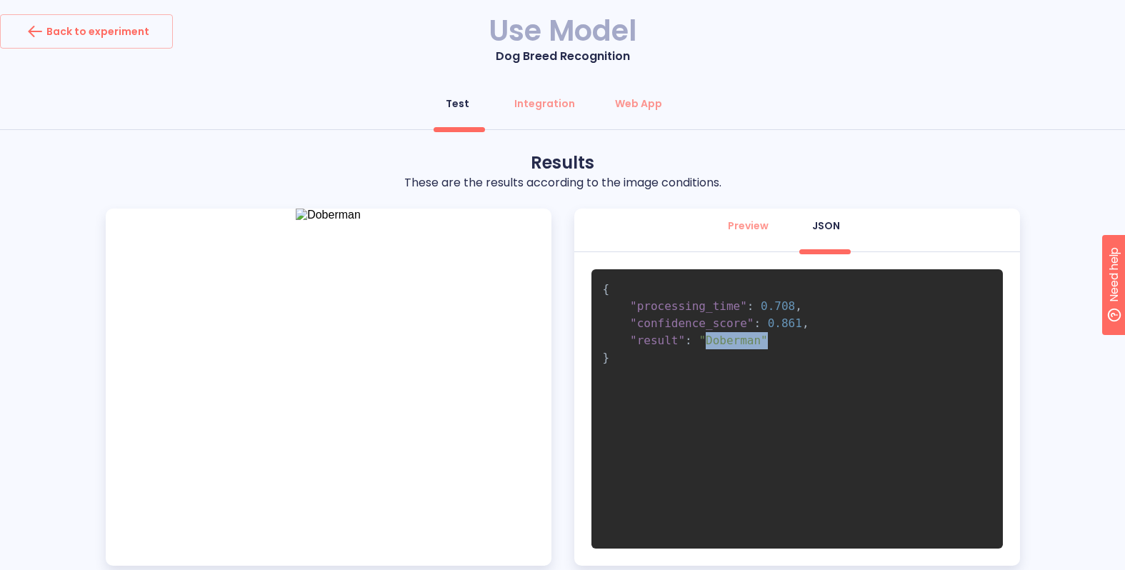
drag, startPoint x: 764, startPoint y: 342, endPoint x: 706, endPoint y: 352, distance: 58.7
click at [709, 341] on span ""Doberman"" at bounding box center [733, 341] width 69 height 14
click at [685, 374] on pre "{ "processing_time" : 0.708 , "confidence_score" : 0.861 , "result" : "Doberman…" at bounding box center [798, 408] width 412 height 279
drag, startPoint x: 800, startPoint y: 323, endPoint x: 700, endPoint y: 351, distance: 103.8
click at [705, 329] on span ""confidence_score" : 0.861 ," at bounding box center [706, 324] width 207 height 14
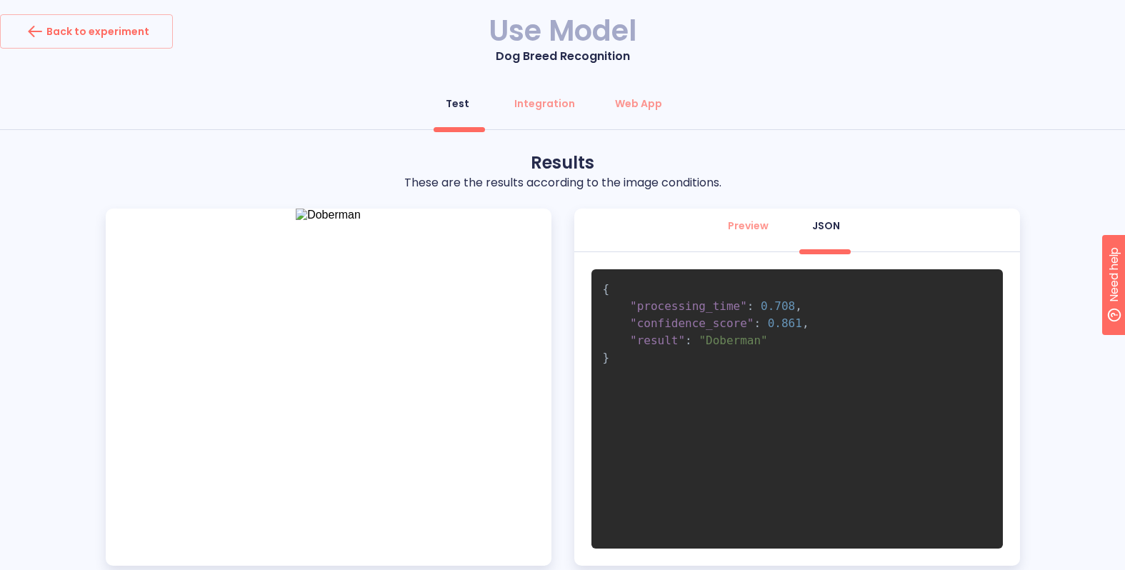
click at [672, 389] on pre "{ "processing_time" : 0.708 , "confidence_score" : 0.861 , "result" : "Doberman…" at bounding box center [798, 408] width 412 height 279
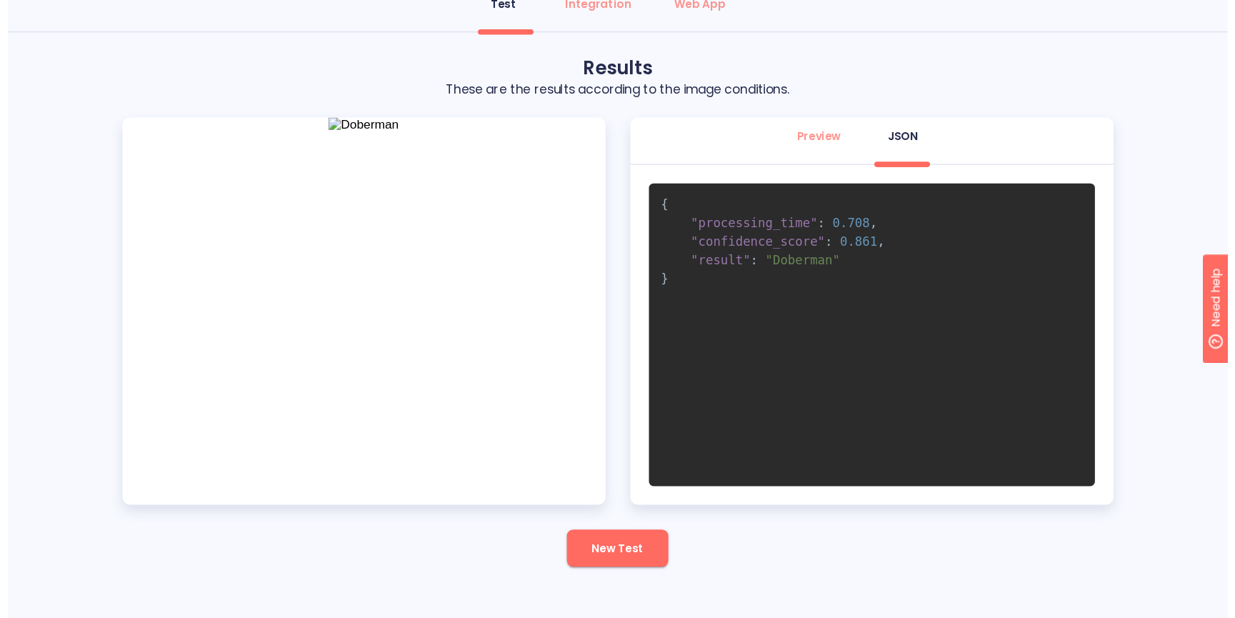
scroll to position [52, 0]
